Goal: Task Accomplishment & Management: Complete application form

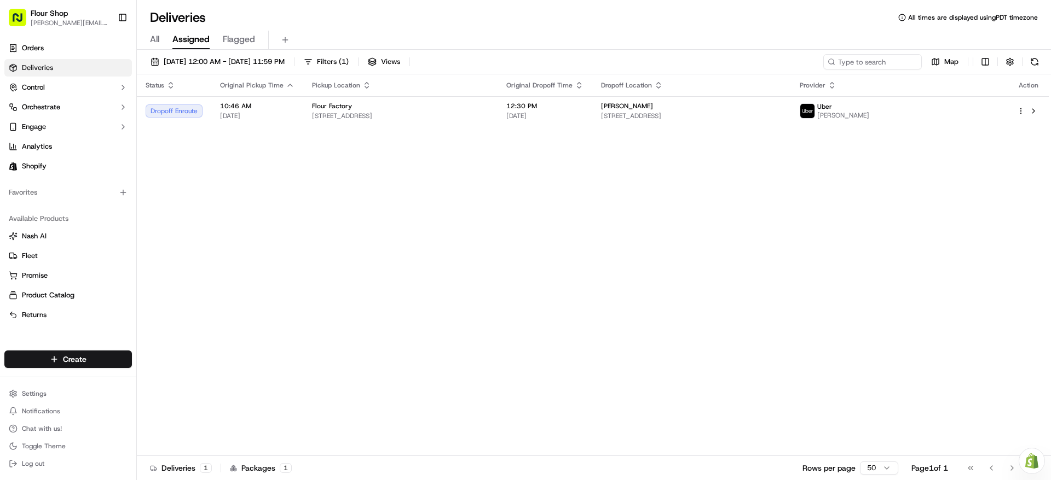
click at [384, 255] on div "Status Original Pickup Time Pickup Location Original Dropoff Time Dropoff Locat…" at bounding box center [593, 265] width 912 height 382
click at [448, 14] on div "Deliveries All times are displayed using PDT timezone" at bounding box center [594, 18] width 914 height 18
click at [123, 360] on html "Flour Shop [PERSON_NAME][EMAIL_ADDRESS][DOMAIN_NAME] Toggle Sidebar Orders Deli…" at bounding box center [525, 240] width 1051 height 480
click at [207, 373] on link "Delivery" at bounding box center [198, 380] width 122 height 20
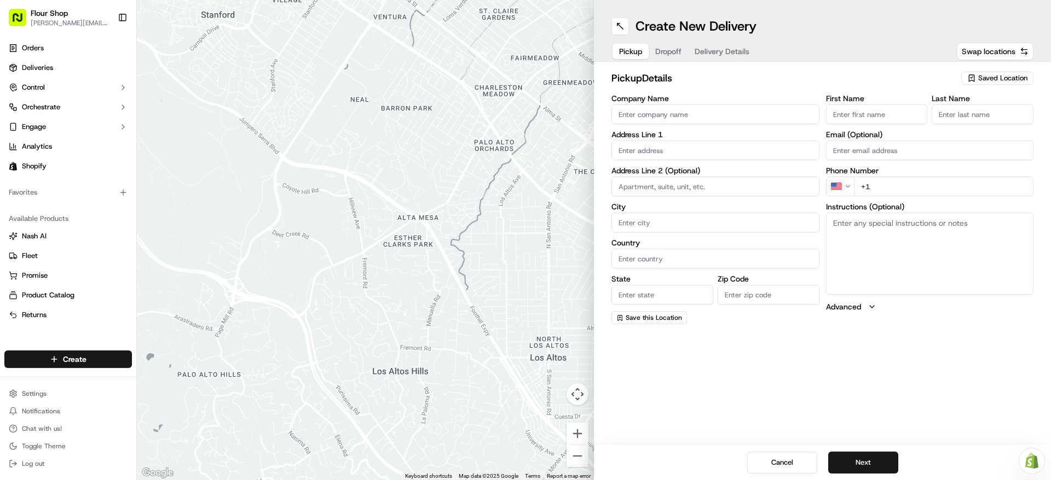
click at [738, 116] on input "Company Name" at bounding box center [715, 115] width 208 height 20
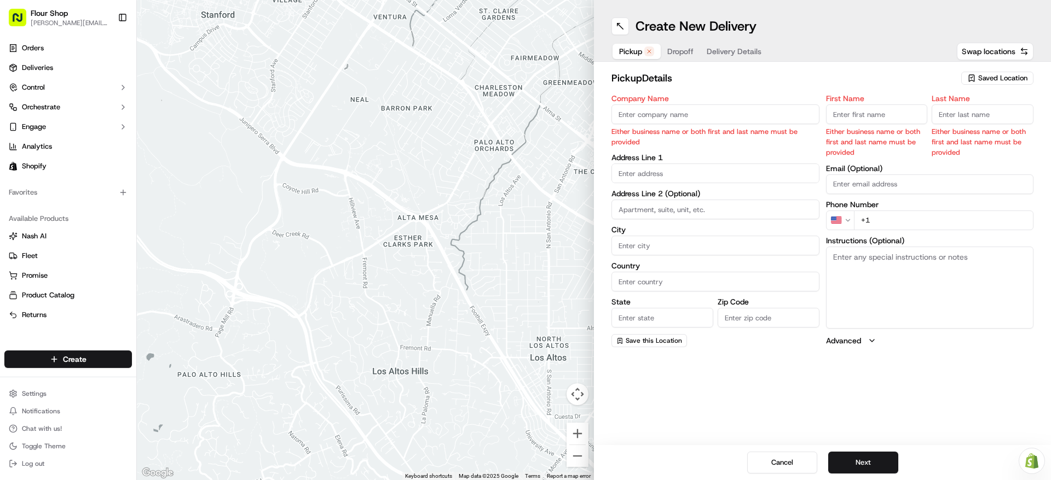
click at [972, 79] on icon "button" at bounding box center [971, 78] width 9 height 9
click at [984, 113] on div "Flour Factory (35376070739)" at bounding box center [972, 119] width 157 height 16
type input "Flour Factory"
type input "[STREET_ADDRESS]"
type input "#400"
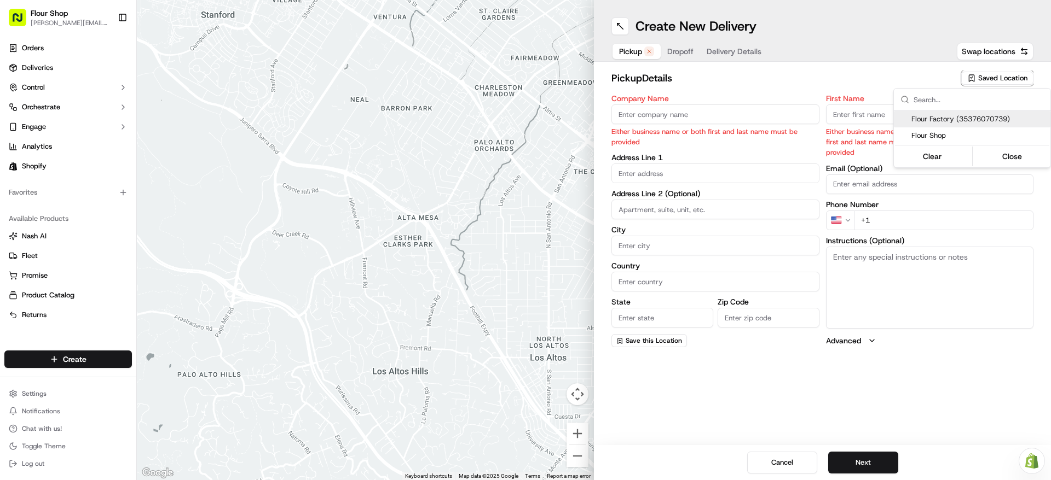
type input "[GEOGRAPHIC_DATA]"
type input "US"
type input "CA"
type input "90232"
type input "Kitchen"
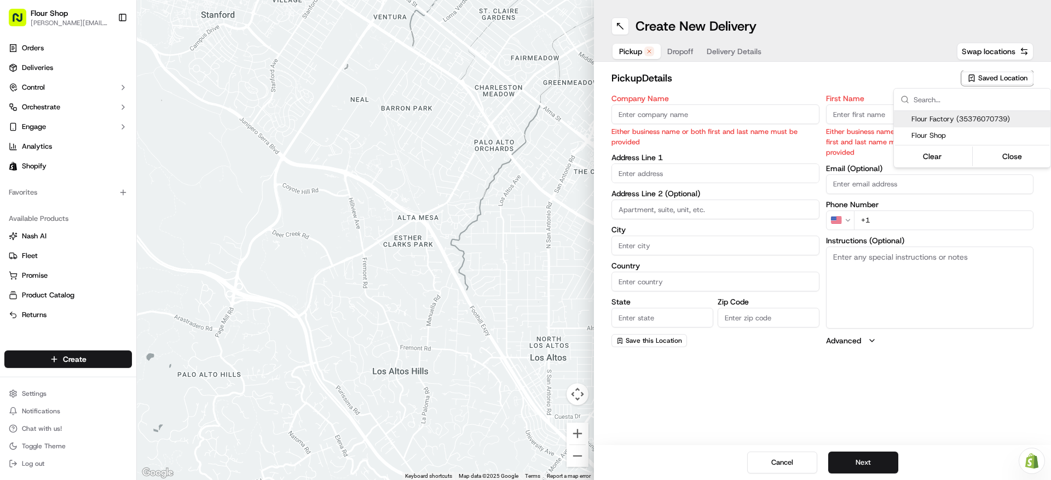
type input "Manager"
type input "[EMAIL_ADDRESS][DOMAIN_NAME]"
type input "[PHONE_NUMBER]"
type textarea "Please go through [GEOGRAPHIC_DATA], at the dead end to the right. Ring Doorbel…"
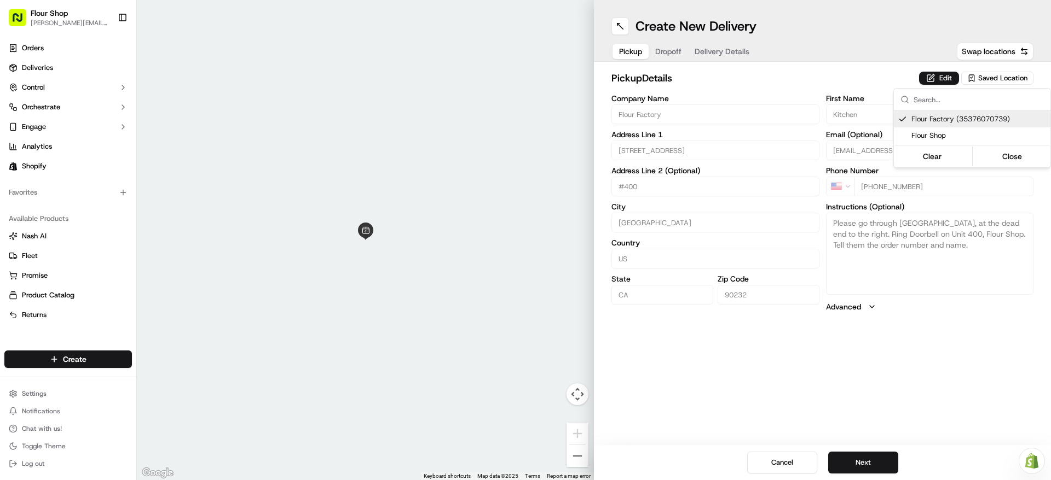
click at [969, 315] on html "Flour Shop [PERSON_NAME][EMAIL_ADDRESS][DOMAIN_NAME] Toggle Sidebar Orders Deli…" at bounding box center [525, 240] width 1051 height 480
click at [874, 467] on button "Next" at bounding box center [863, 463] width 70 height 22
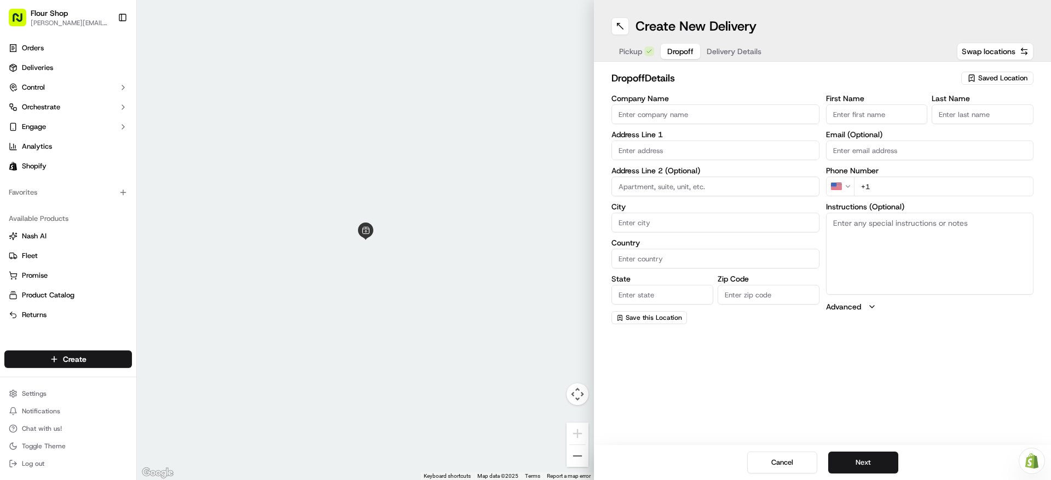
click at [755, 122] on input "Company Name" at bounding box center [715, 115] width 208 height 20
click at [857, 114] on input "First Name" at bounding box center [877, 115] width 102 height 20
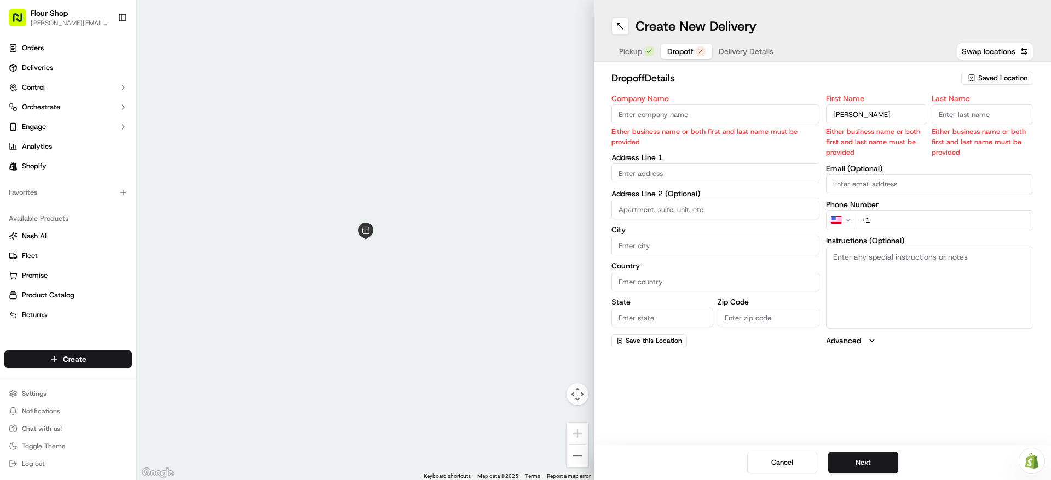
type input "[PERSON_NAME]"
click at [975, 115] on input "Last Name" at bounding box center [982, 115] width 102 height 20
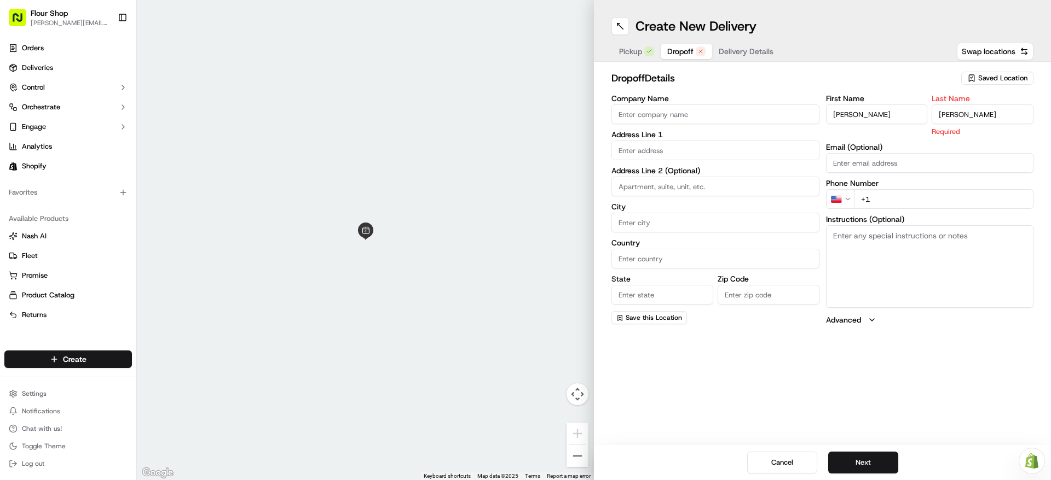
type input "[PERSON_NAME]"
click at [676, 194] on input at bounding box center [715, 187] width 208 height 20
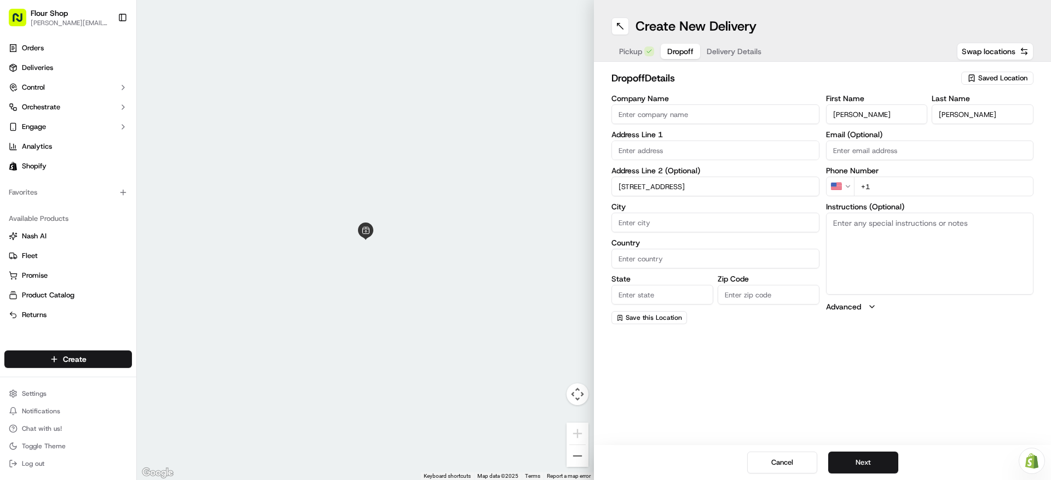
type input "[STREET_ADDRESS]"
click at [725, 204] on label "City" at bounding box center [715, 207] width 208 height 8
click at [725, 213] on input "City" at bounding box center [715, 223] width 208 height 20
click at [724, 190] on input "[STREET_ADDRESS]" at bounding box center [715, 187] width 208 height 20
click at [681, 268] on input "Country" at bounding box center [715, 259] width 208 height 20
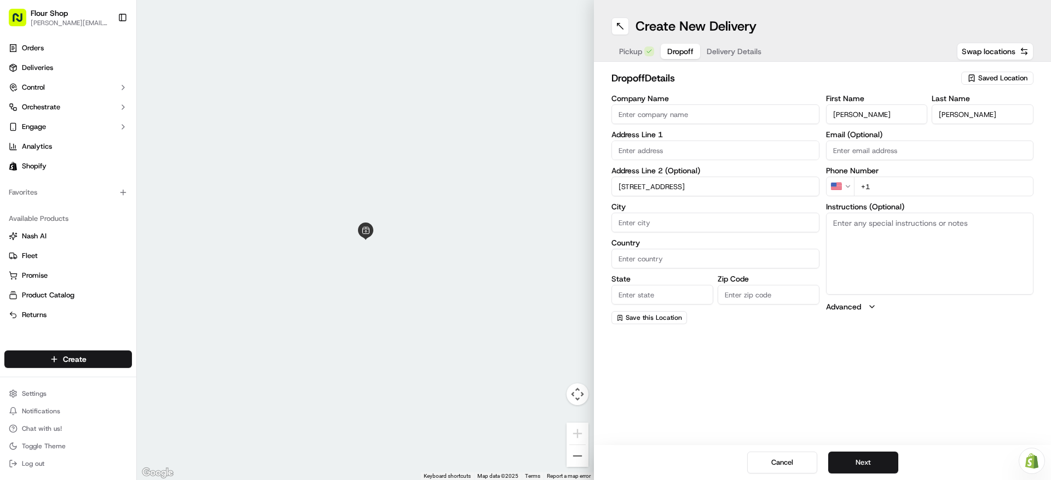
click at [662, 228] on input "City" at bounding box center [715, 223] width 208 height 20
type input "[PERSON_NAME][GEOGRAPHIC_DATA]"
click at [683, 259] on input "Country" at bounding box center [715, 259] width 208 height 20
type input "[GEOGRAPHIC_DATA]"
click at [680, 311] on div "Company Name Address Line 1 Address Line 2 (Optional) [STREET_ADDRESS] Required…" at bounding box center [715, 216] width 208 height 242
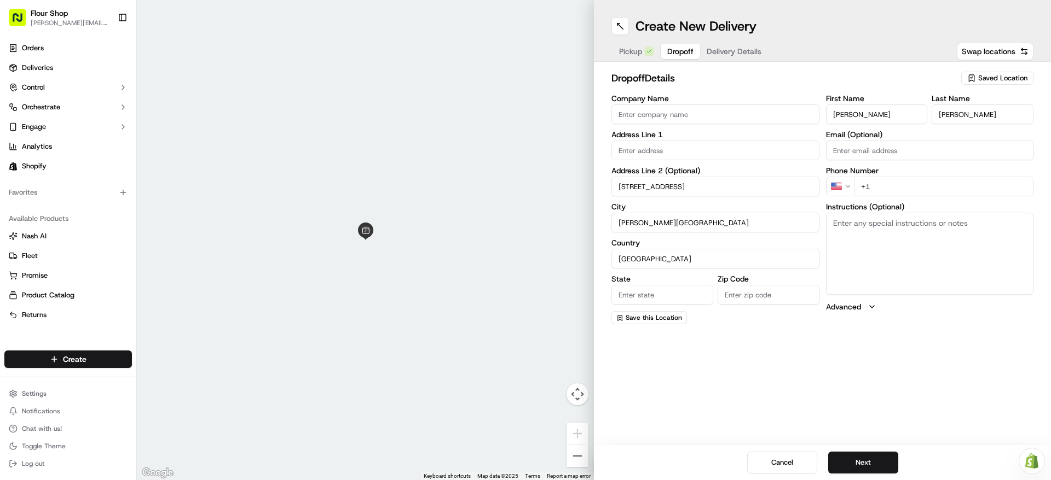
click at [667, 287] on input "State" at bounding box center [662, 295] width 102 height 20
type input "CA"
click at [768, 300] on input "Zip Code" at bounding box center [768, 295] width 102 height 20
type input "90212"
click at [906, 262] on textarea "Instructions (Optional)" at bounding box center [930, 254] width 208 height 82
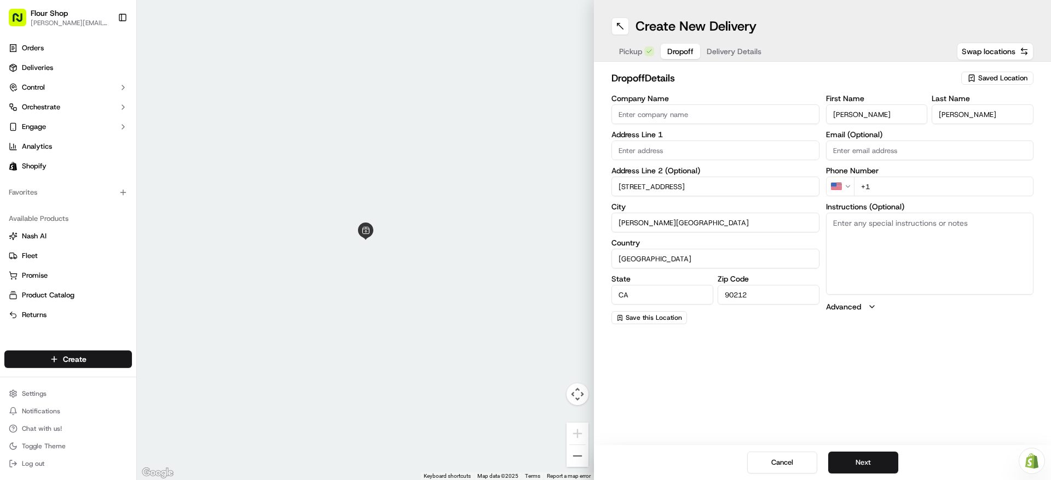
click at [897, 191] on input "+1" at bounding box center [944, 187] width 180 height 20
click at [899, 189] on input "+1" at bounding box center [944, 187] width 180 height 20
paste input "[PHONE_NUMBER]"
type input "[PHONE_NUMBER]"
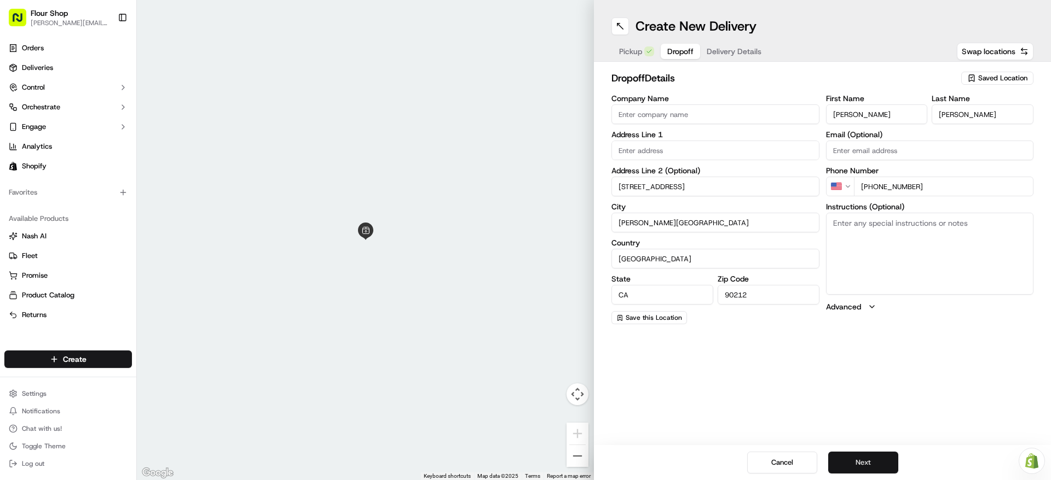
click at [890, 466] on button "Next" at bounding box center [863, 463] width 70 height 22
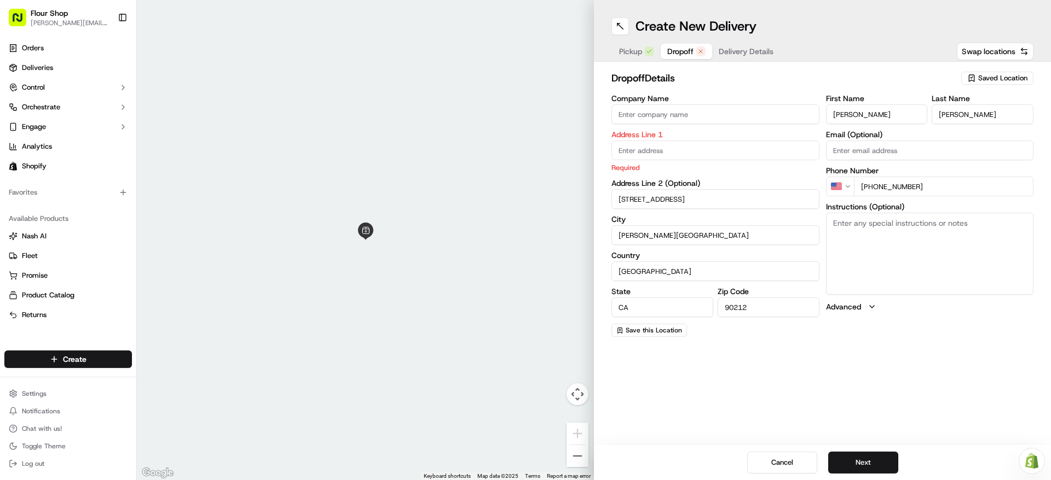
drag, startPoint x: 730, startPoint y: 205, endPoint x: 615, endPoint y: 200, distance: 115.0
click at [615, 200] on input "[STREET_ADDRESS]" at bounding box center [715, 199] width 208 height 20
click at [667, 153] on input "text" at bounding box center [715, 151] width 208 height 20
paste input "[STREET_ADDRESS]"
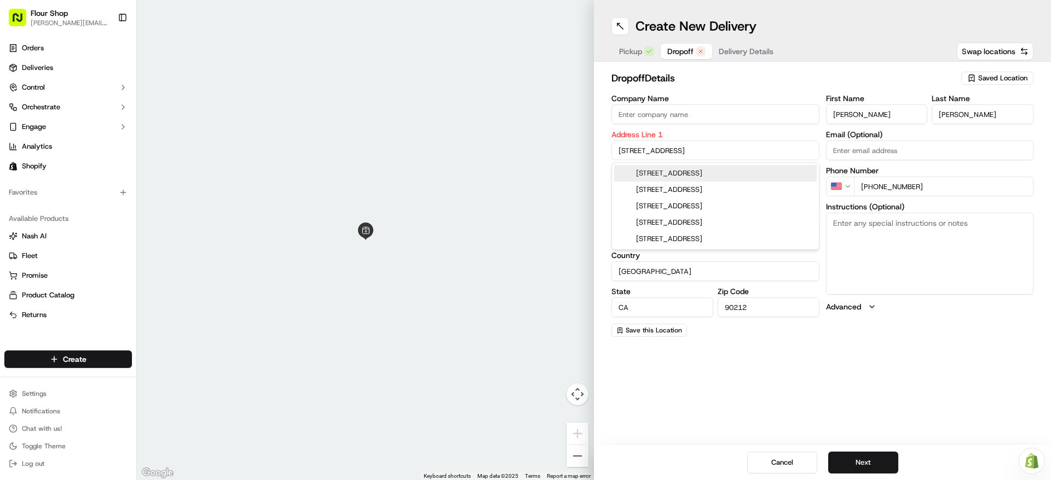
click at [734, 174] on div "[STREET_ADDRESS]" at bounding box center [715, 173] width 202 height 16
type input "[STREET_ADDRESS]"
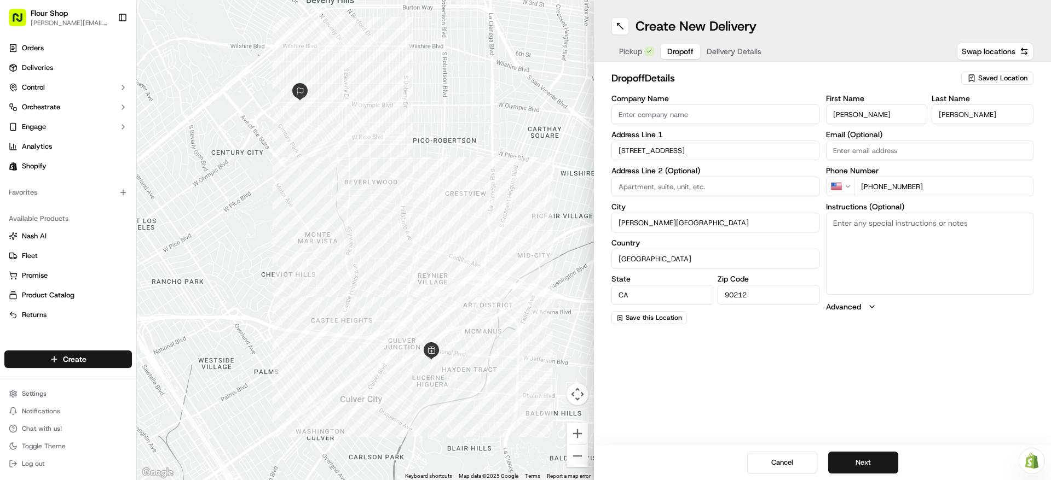
click at [764, 353] on div "Create New Delivery Pickup Dropoff Delivery Details Swap locations dropoff Deta…" at bounding box center [822, 240] width 457 height 480
click at [860, 469] on button "Next" at bounding box center [863, 463] width 70 height 22
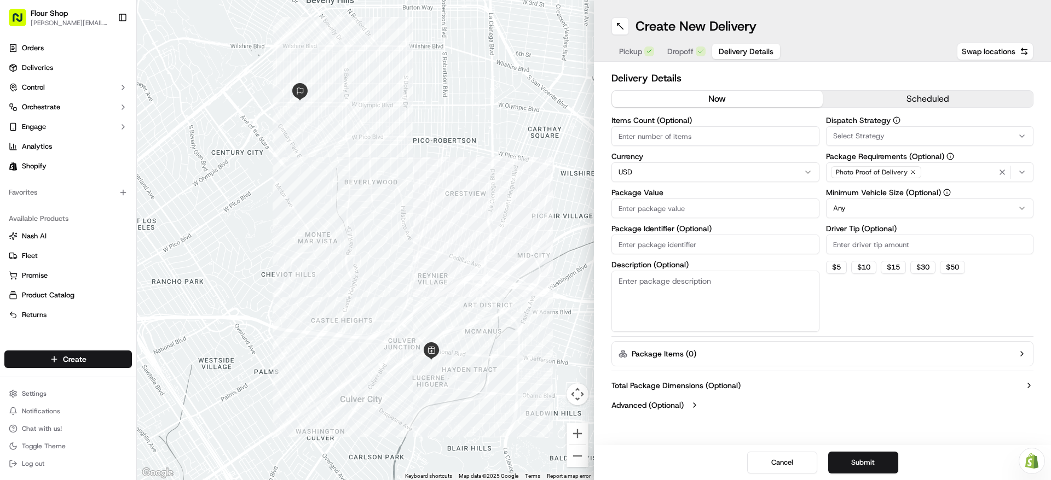
click at [771, 132] on input "Items Count (Optional)" at bounding box center [715, 136] width 208 height 20
type input "1"
click at [717, 216] on input "Package Value" at bounding box center [715, 209] width 208 height 20
type input "175"
click at [941, 317] on div "Dispatch Strategy Select Strategy Package Requirements (Optional) Photo Proof o…" at bounding box center [930, 225] width 208 height 216
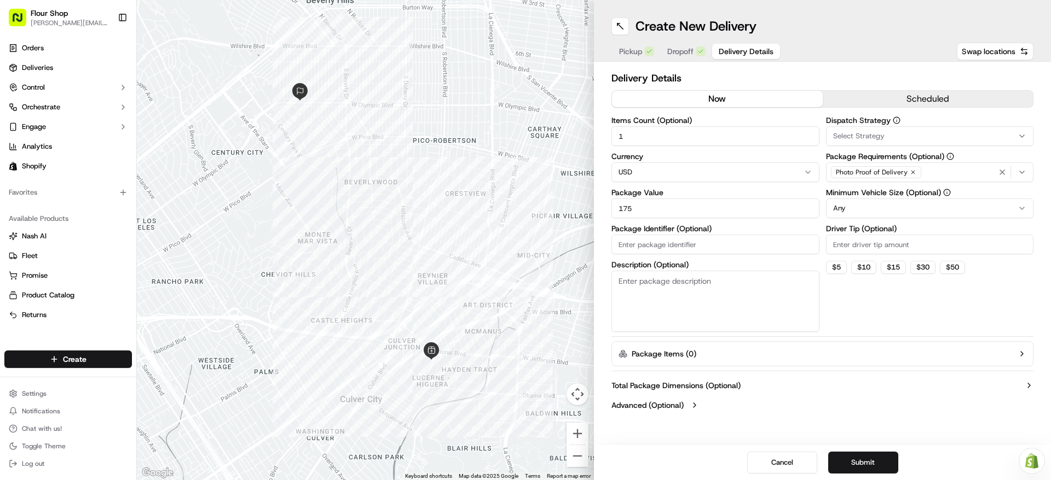
click at [970, 142] on button "Select Strategy" at bounding box center [930, 136] width 208 height 20
click at [974, 137] on html "Flour Shop [PERSON_NAME][EMAIL_ADDRESS][DOMAIN_NAME] Toggle Sidebar Orders Deli…" at bounding box center [525, 240] width 1051 height 480
click at [697, 410] on button "Advanced (Optional)" at bounding box center [822, 405] width 422 height 11
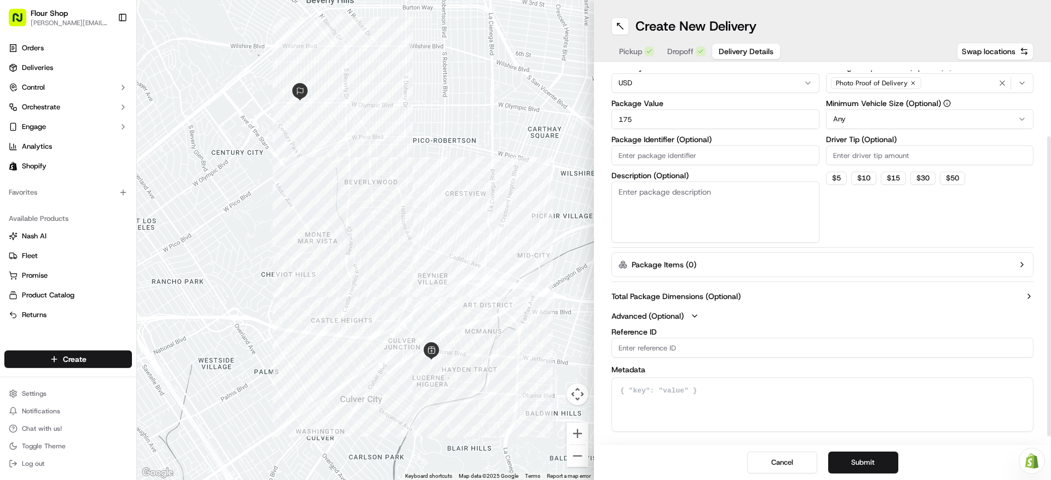
scroll to position [101, 0]
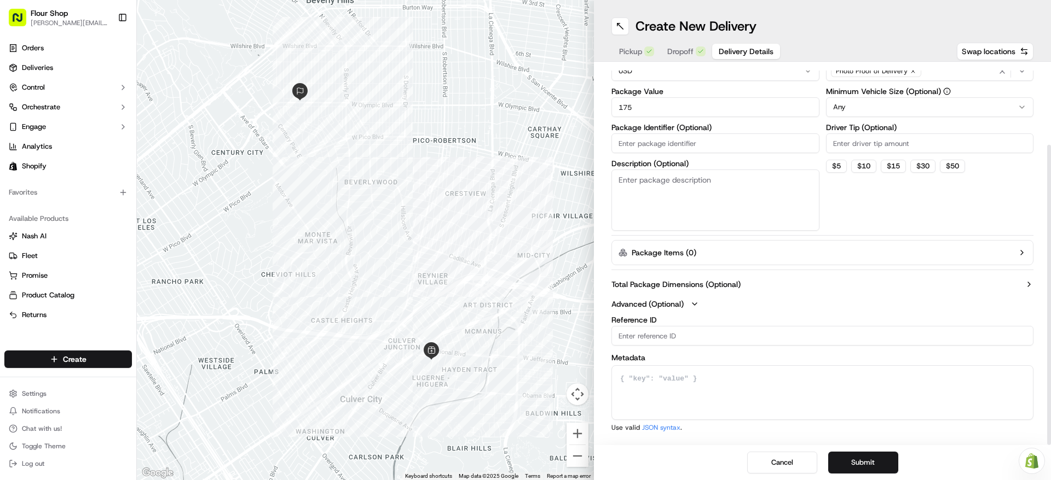
click at [694, 300] on icon "button" at bounding box center [694, 304] width 9 height 9
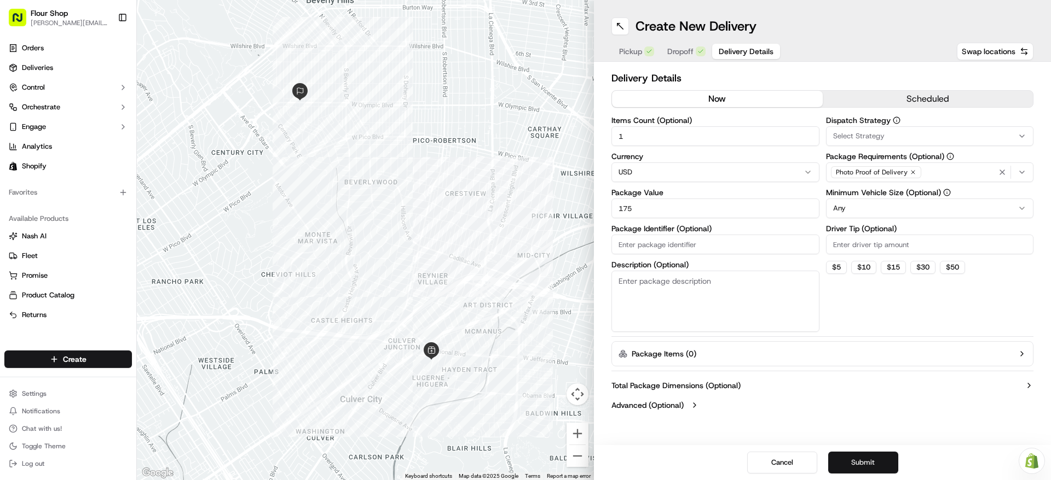
click at [884, 462] on button "Submit" at bounding box center [863, 463] width 70 height 22
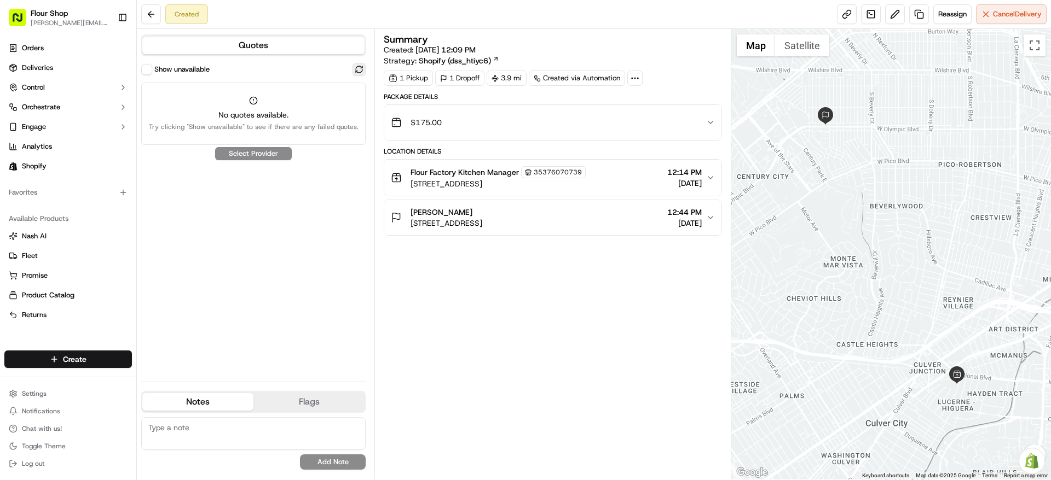
click at [355, 65] on button at bounding box center [358, 69] width 13 height 13
click at [358, 66] on button at bounding box center [358, 69] width 13 height 13
click at [62, 69] on link "Deliveries" at bounding box center [68, 68] width 128 height 18
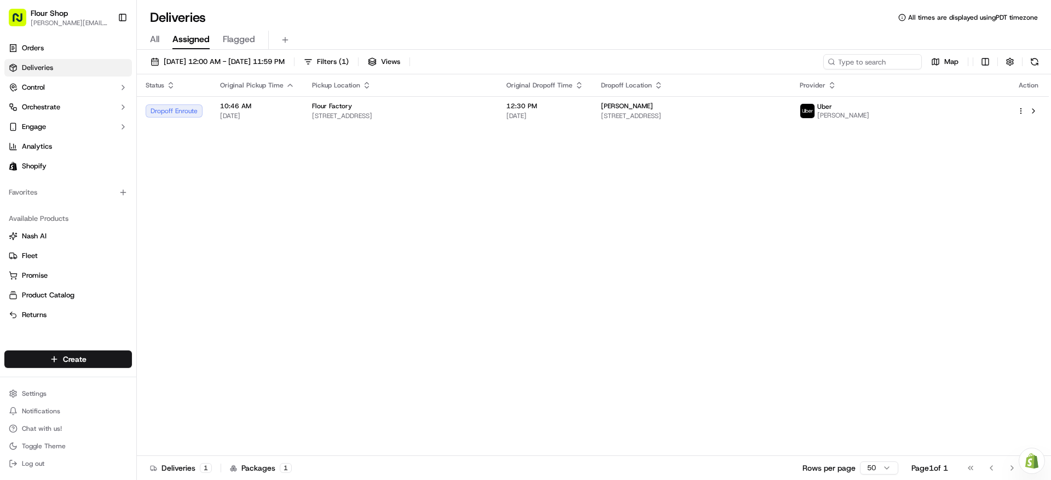
click at [166, 41] on div "All Assigned Flagged" at bounding box center [594, 40] width 914 height 19
click at [163, 40] on div "All Assigned Flagged" at bounding box center [594, 40] width 914 height 19
click at [161, 39] on div "All Assigned Flagged" at bounding box center [594, 40] width 914 height 19
click at [160, 39] on div "All Assigned Flagged" at bounding box center [594, 40] width 914 height 19
click at [158, 38] on span "All" at bounding box center [154, 39] width 9 height 13
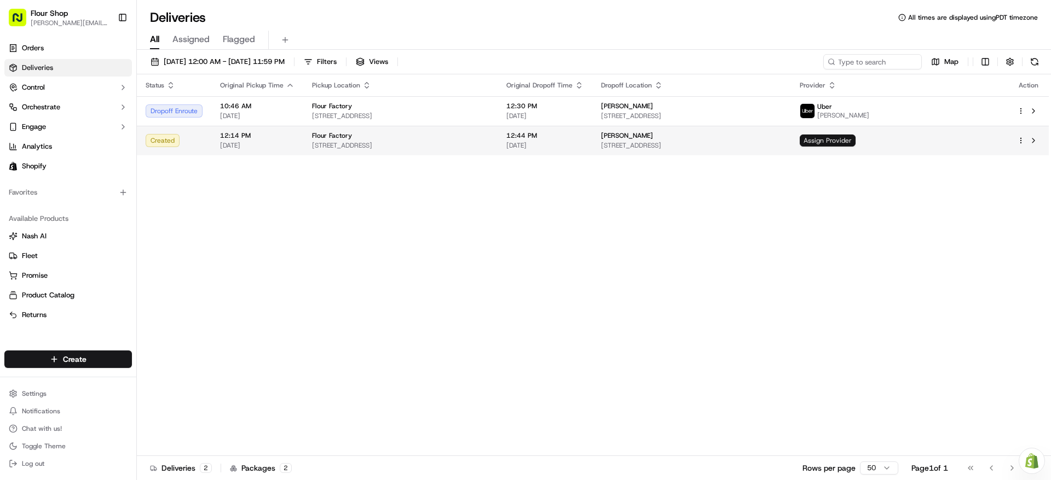
click at [855, 140] on span "Assign Provider" at bounding box center [827, 141] width 56 height 12
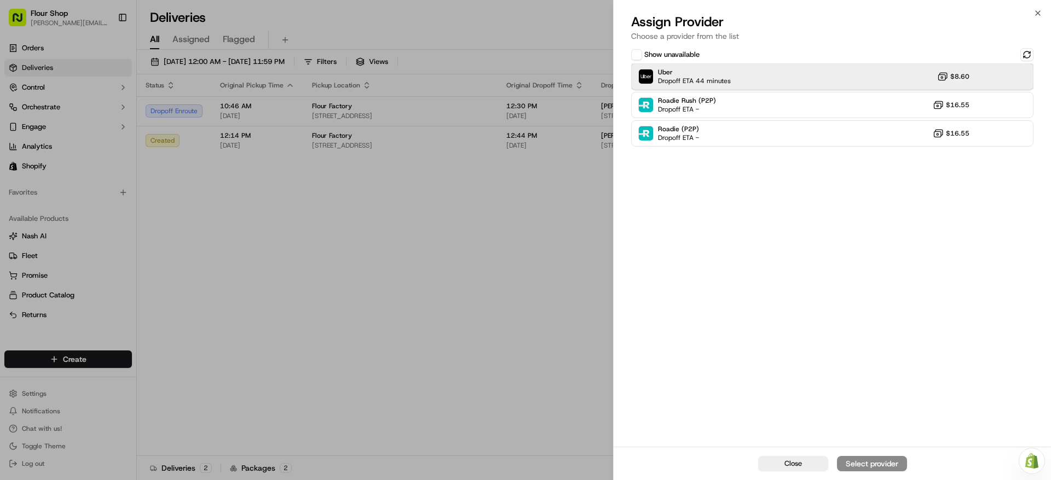
click at [905, 80] on div "Uber Dropoff ETA 44 minutes $8.60" at bounding box center [832, 76] width 402 height 26
click at [878, 465] on div "Assign Provider" at bounding box center [872, 464] width 54 height 11
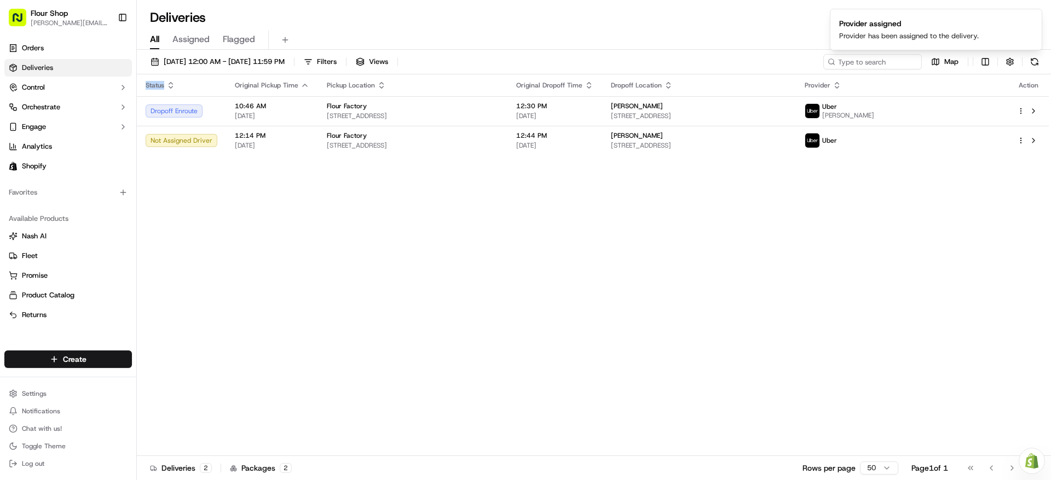
click at [465, 245] on div "Status Original Pickup Time Pickup Location Original Dropoff Time Dropoff Locat…" at bounding box center [593, 265] width 912 height 382
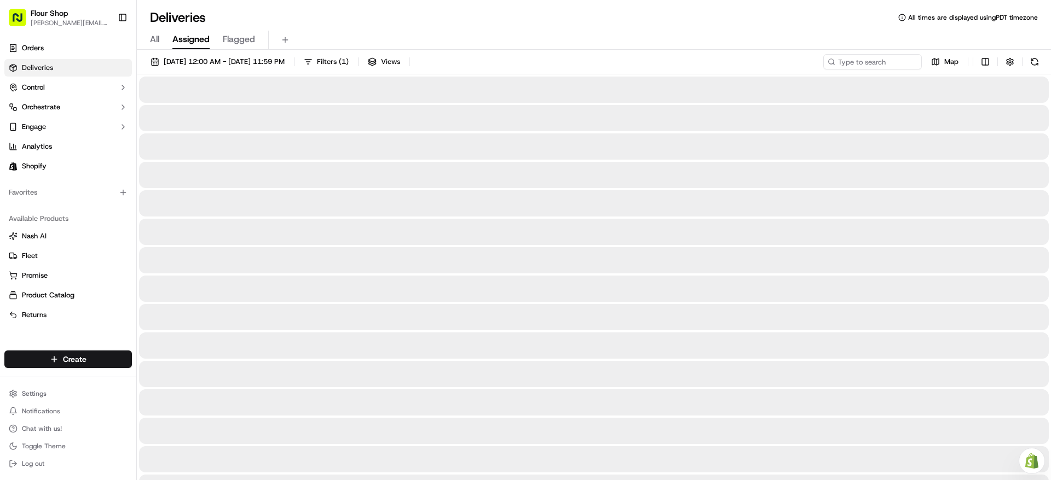
click at [184, 33] on span "Assigned" at bounding box center [190, 39] width 37 height 13
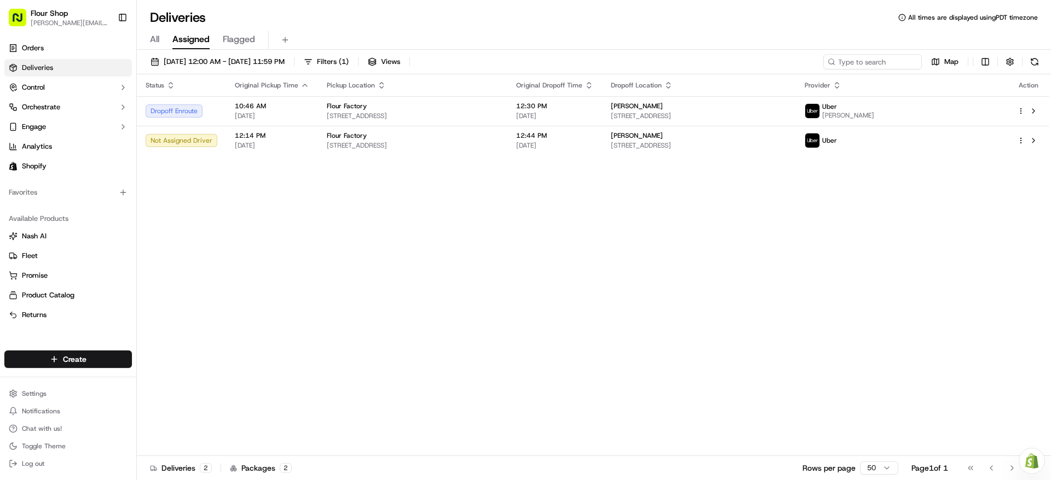
click at [503, 241] on div "Status Original Pickup Time Pickup Location Original Dropoff Time Dropoff Locat…" at bounding box center [593, 265] width 912 height 382
click at [393, 186] on div "Status Original Pickup Time Pickup Location Original Dropoff Time Dropoff Locat…" at bounding box center [593, 265] width 912 height 382
click at [387, 37] on div "All Assigned Flagged" at bounding box center [594, 40] width 914 height 19
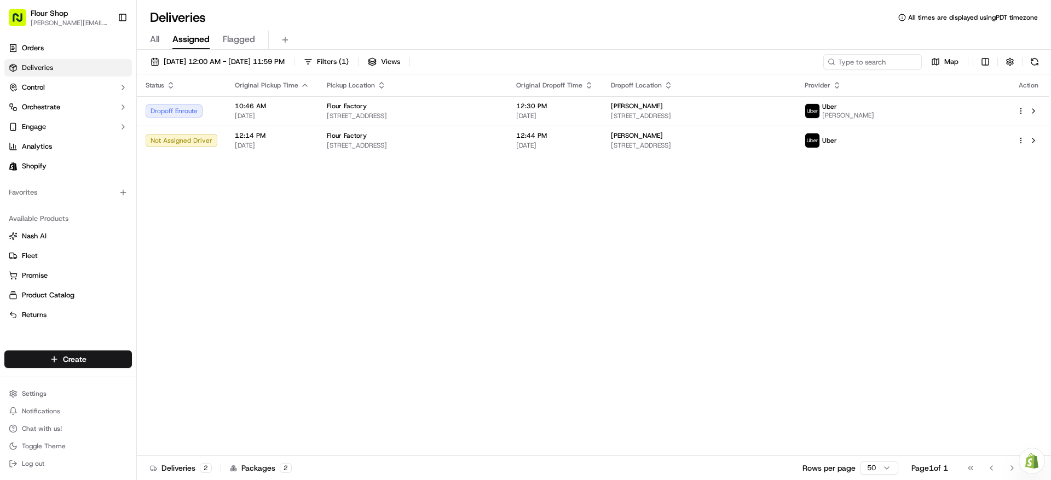
click at [154, 46] on button "All" at bounding box center [154, 40] width 9 height 19
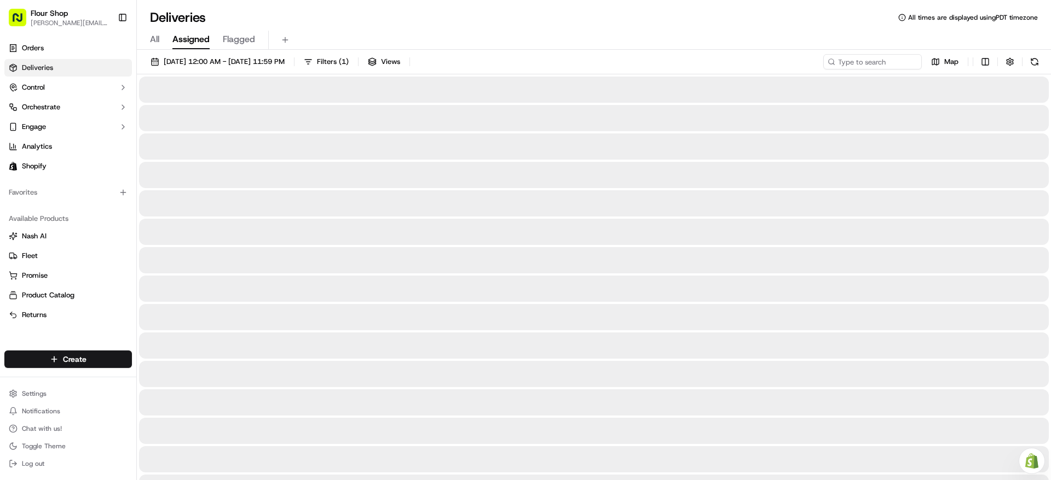
click at [178, 44] on span "Assigned" at bounding box center [190, 39] width 37 height 13
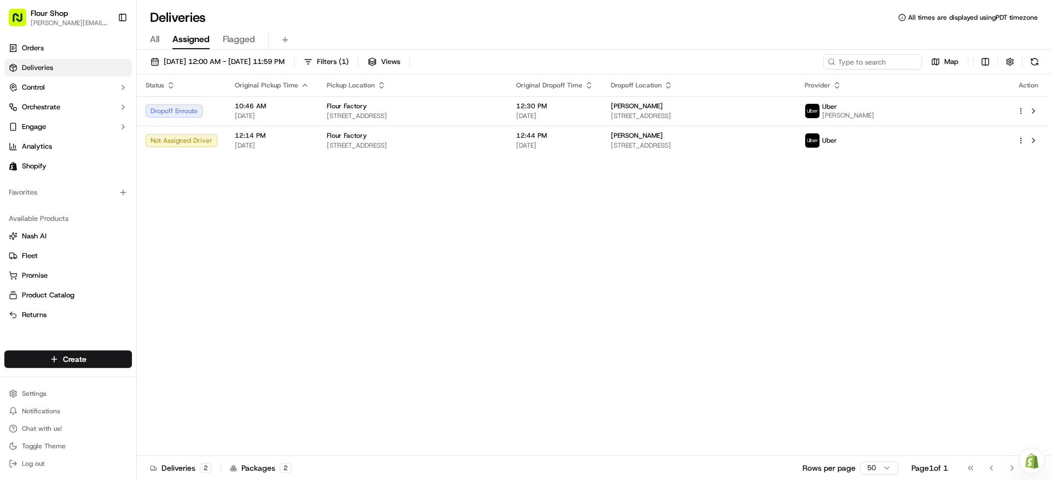
click at [361, 157] on div "Status Original Pickup Time Pickup Location Original Dropoff Time Dropoff Locat…" at bounding box center [593, 265] width 912 height 382
click at [357, 158] on div "Status Original Pickup Time Pickup Location Original Dropoff Time Dropoff Locat…" at bounding box center [593, 265] width 912 height 382
click at [441, 172] on div "Status Original Pickup Time Pickup Location Original Dropoff Time Dropoff Locat…" at bounding box center [593, 265] width 912 height 382
click at [478, 18] on div "Deliveries All times are displayed using PDT timezone" at bounding box center [594, 18] width 914 height 18
click at [439, 194] on div "Status Original Pickup Time Pickup Location Original Dropoff Time Dropoff Locat…" at bounding box center [593, 265] width 912 height 382
